Goal: Navigation & Orientation: Find specific page/section

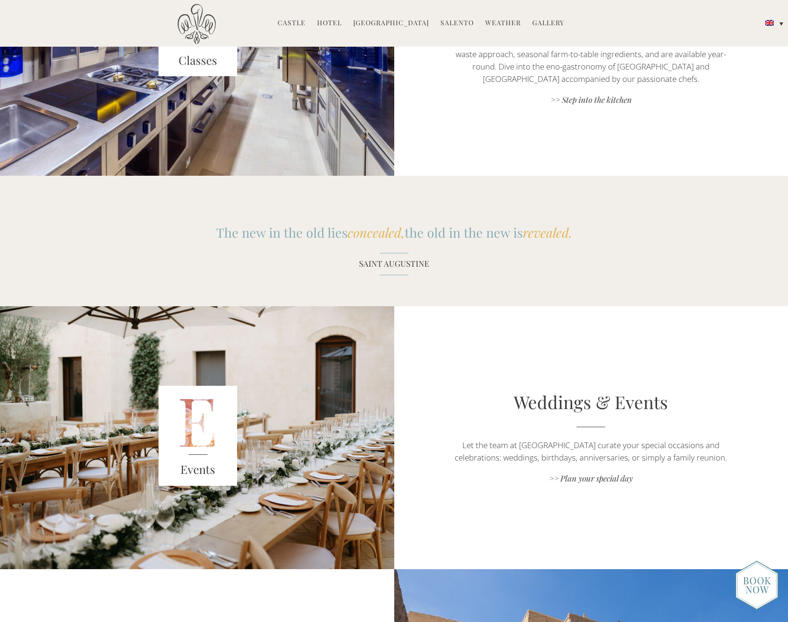
scroll to position [1047, 0]
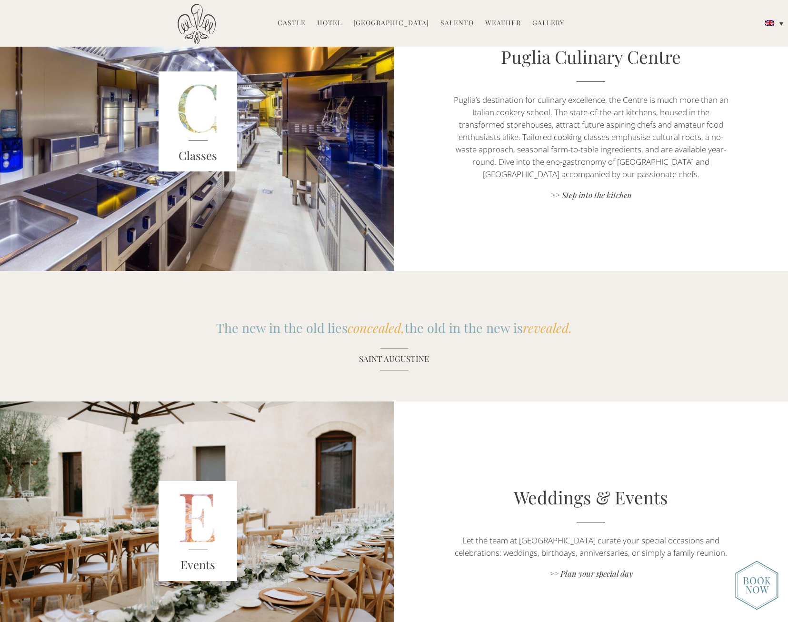
click at [331, 19] on link "Hotel" at bounding box center [329, 23] width 25 height 11
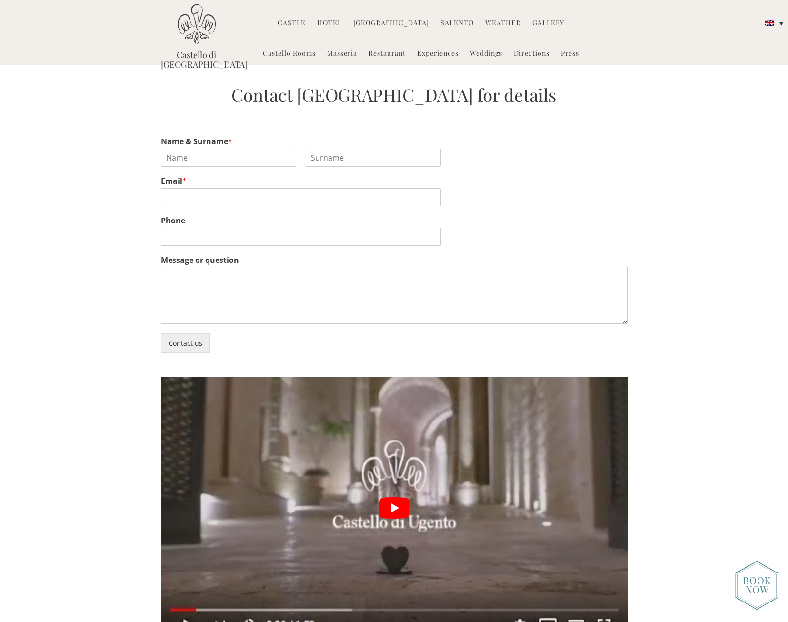
scroll to position [2000, 0]
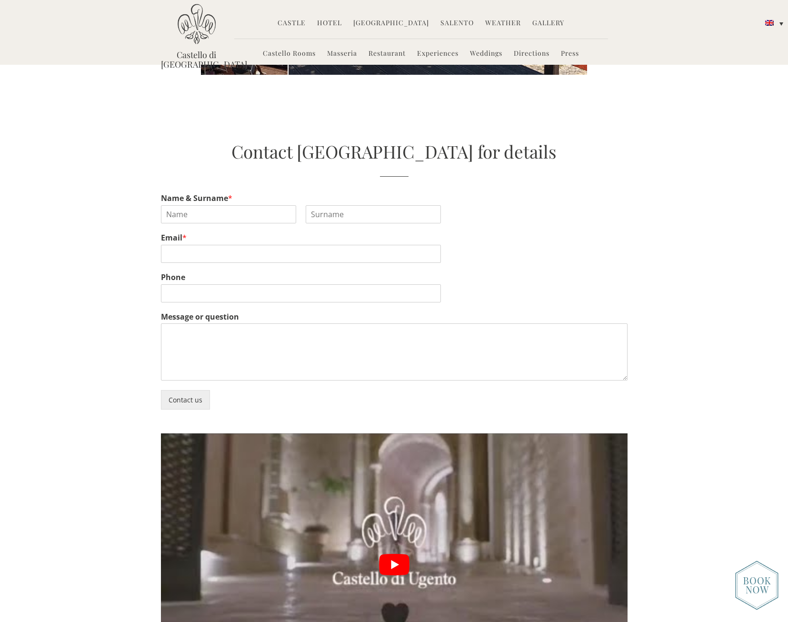
click at [338, 52] on link "Masseria" at bounding box center [342, 54] width 30 height 11
